Goal: Task Accomplishment & Management: Manage account settings

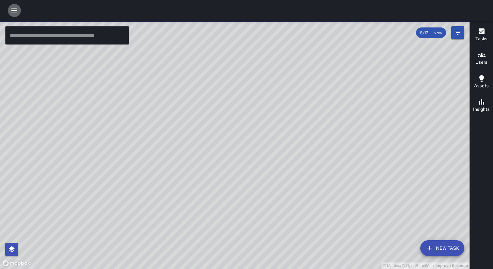
click at [11, 12] on icon "button" at bounding box center [14, 11] width 8 height 8
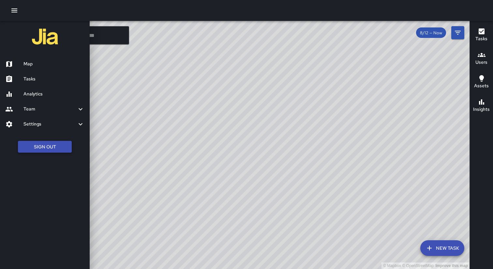
click at [57, 147] on button "Sign Out" at bounding box center [45, 147] width 54 height 12
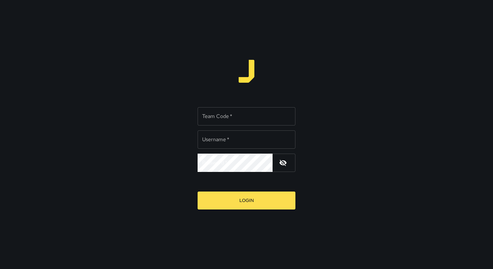
click at [208, 115] on input "Team Code   *" at bounding box center [247, 116] width 98 height 18
type input "*****"
click at [229, 136] on input "Username   *" at bounding box center [247, 139] width 98 height 18
type input "**********"
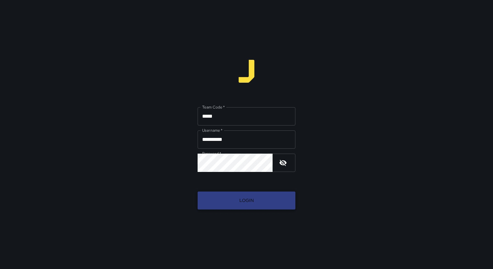
click at [260, 202] on button "Login" at bounding box center [247, 200] width 98 height 18
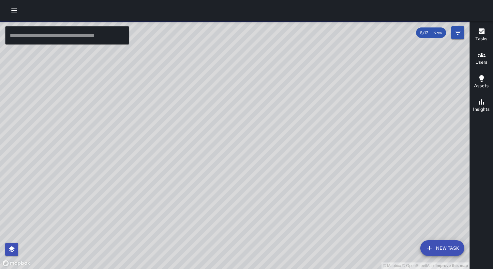
click at [12, 10] on icon "button" at bounding box center [14, 10] width 6 height 4
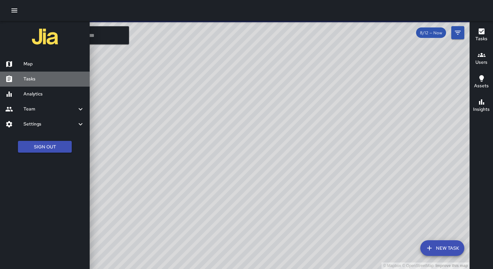
click at [36, 78] on h6 "Tasks" at bounding box center [53, 78] width 61 height 7
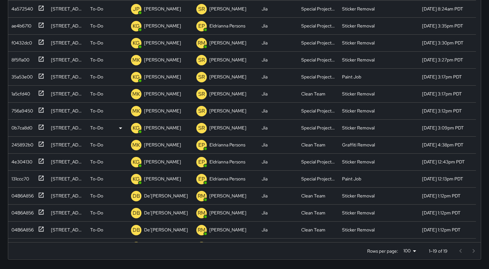
scroll to position [11, 0]
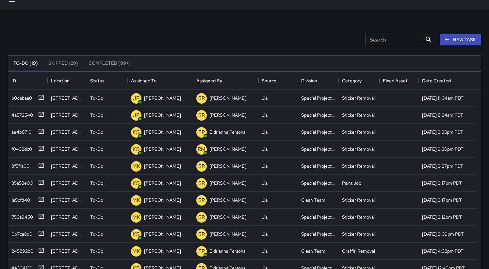
click at [161, 36] on div "Search Search New Task" at bounding box center [244, 40] width 475 height 34
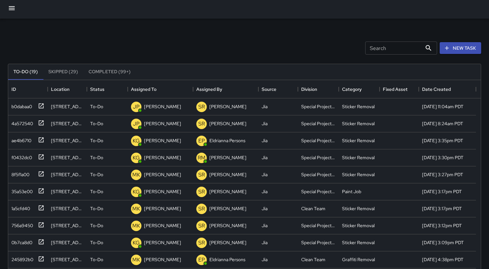
scroll to position [0, 0]
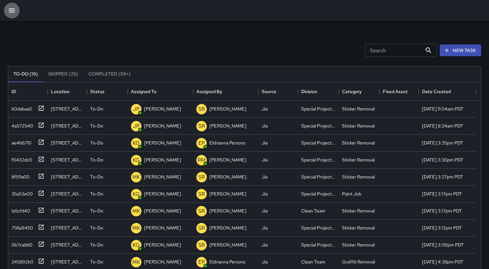
click at [9, 8] on icon "button" at bounding box center [12, 11] width 8 height 8
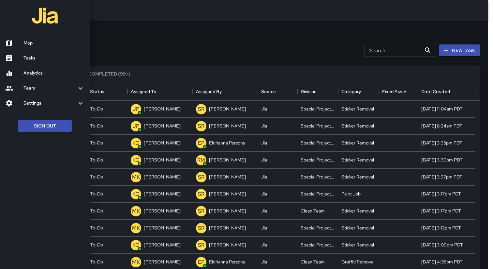
click at [104, 58] on div at bounding box center [246, 134] width 493 height 269
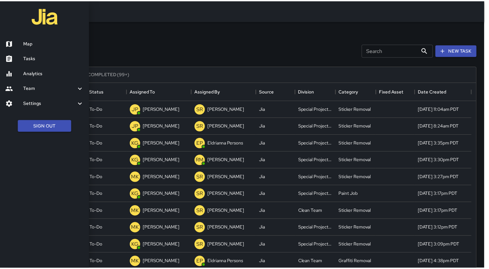
scroll to position [5, 5]
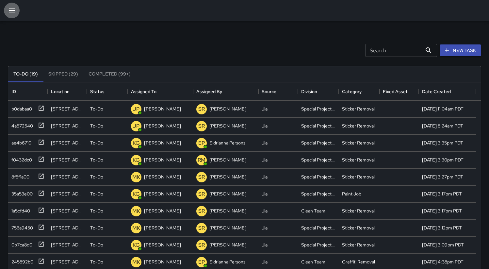
click at [12, 11] on icon "button" at bounding box center [12, 11] width 8 height 8
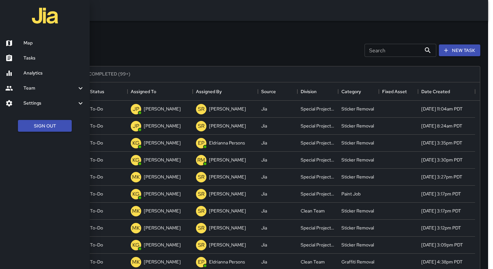
click at [143, 59] on div at bounding box center [246, 134] width 493 height 269
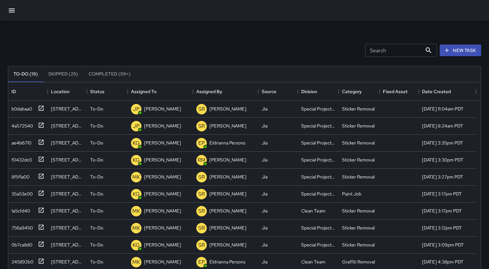
click at [15, 13] on icon "button" at bounding box center [12, 11] width 8 height 8
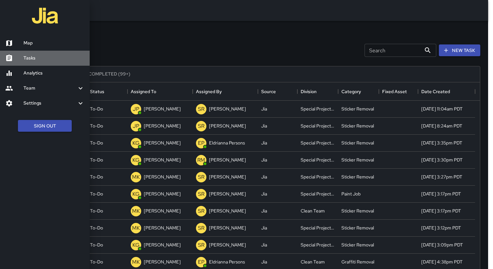
click at [59, 56] on h6 "Tasks" at bounding box center [53, 57] width 61 height 7
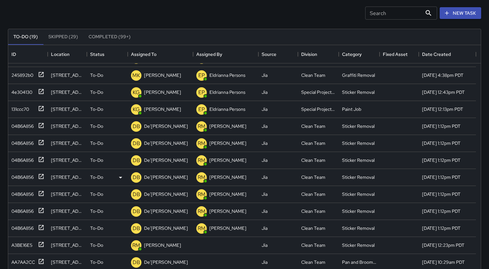
scroll to position [46, 0]
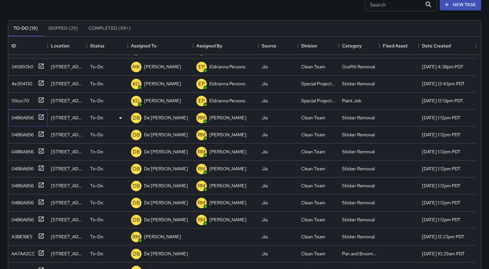
click at [23, 117] on div "04B6A856" at bounding box center [21, 116] width 25 height 9
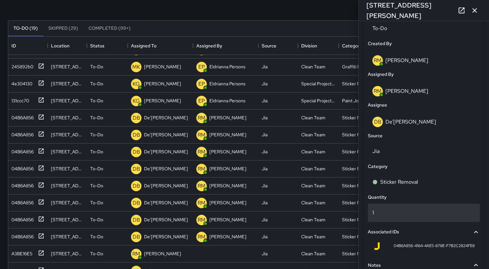
scroll to position [371, 0]
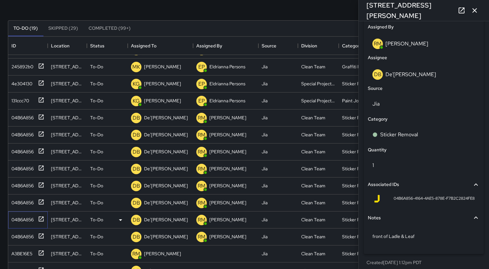
click at [22, 219] on div "04B6A856" at bounding box center [21, 217] width 25 height 9
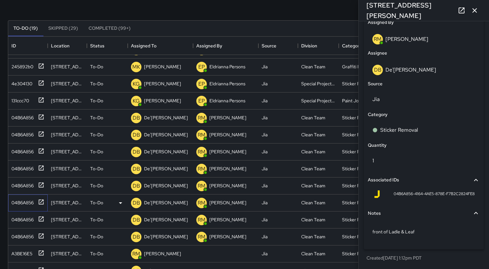
click at [23, 199] on div "04B6A856" at bounding box center [21, 200] width 25 height 9
click at [23, 180] on div "04B6A856" at bounding box center [21, 183] width 25 height 9
click at [24, 169] on div "04B6A856" at bounding box center [21, 167] width 25 height 9
click at [25, 151] on div "04B6A856" at bounding box center [21, 150] width 25 height 9
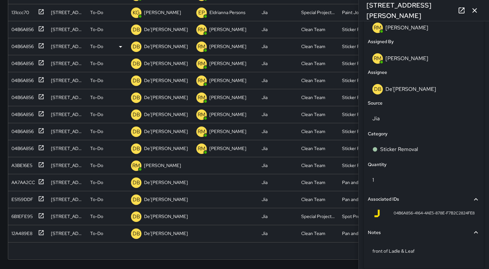
scroll to position [121, 0]
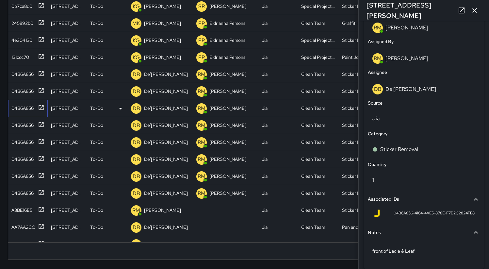
click at [23, 108] on div "04B6A856" at bounding box center [21, 106] width 25 height 9
click at [19, 90] on div "04B6A856" at bounding box center [21, 89] width 25 height 9
click at [23, 76] on div "04B6A856" at bounding box center [21, 72] width 25 height 9
click at [23, 90] on div "04B6A856" at bounding box center [21, 89] width 25 height 9
click at [26, 107] on div "04B6A856" at bounding box center [21, 106] width 25 height 9
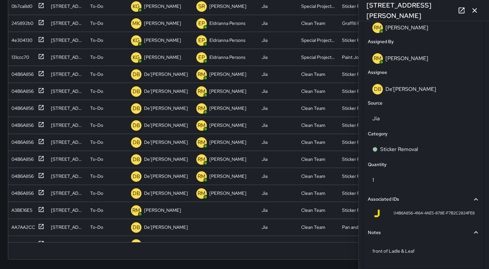
click at [444, 214] on span "04B6A856-4164-4AE5-878E-F7B2C2824FE8" at bounding box center [433, 213] width 81 height 7
copy div "04B6A856-4164-4AE5-878E-F7B2C2824FE8 Notes"
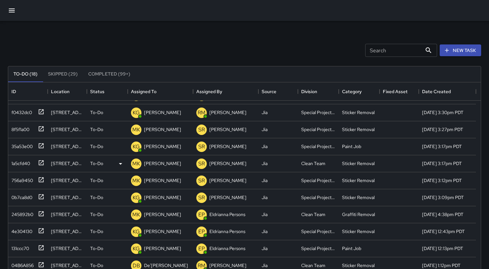
scroll to position [117, 0]
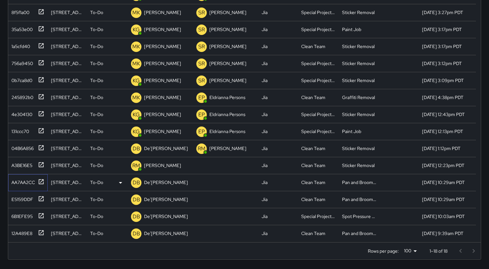
click at [26, 178] on div "AA7AA2CC" at bounding box center [22, 180] width 26 height 9
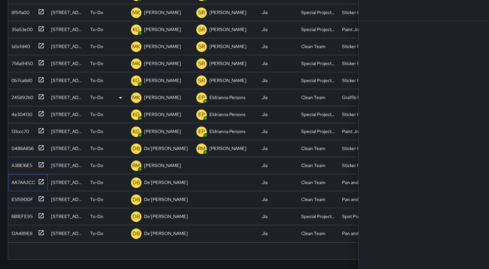
scroll to position [0, 0]
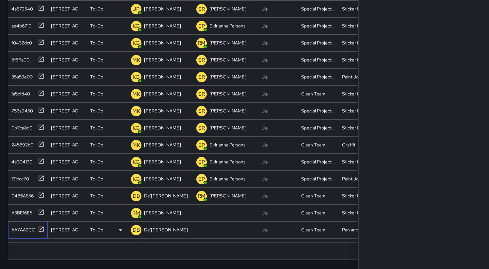
click at [24, 224] on div "AA7AA2CC" at bounding box center [22, 228] width 26 height 9
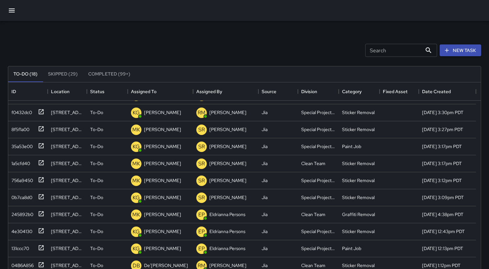
scroll to position [117, 0]
